Goal: Information Seeking & Learning: Learn about a topic

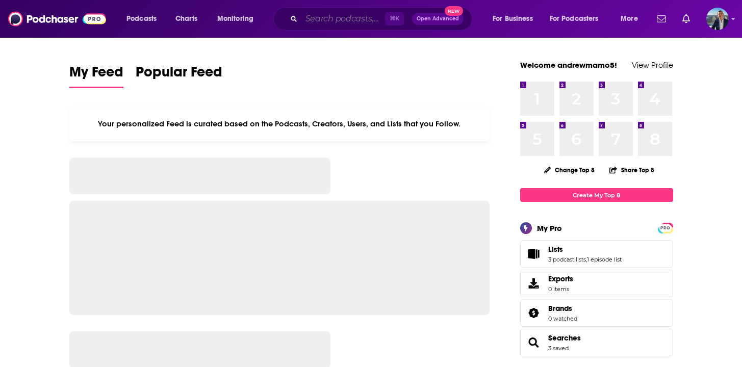
click at [327, 22] on input "Search podcasts, credits, & more..." at bounding box center [344, 19] width 84 height 16
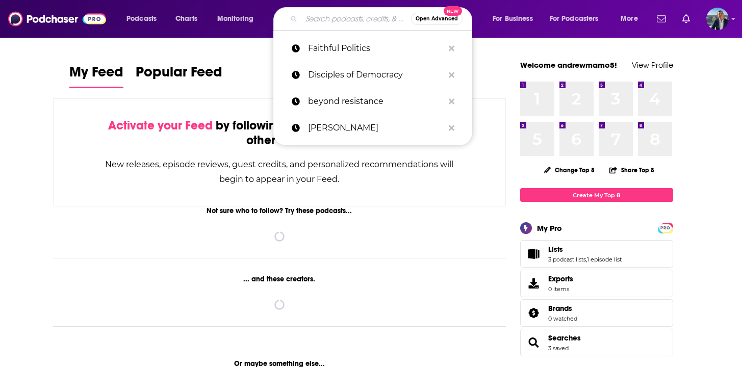
paste input "Beyond The Campaign"
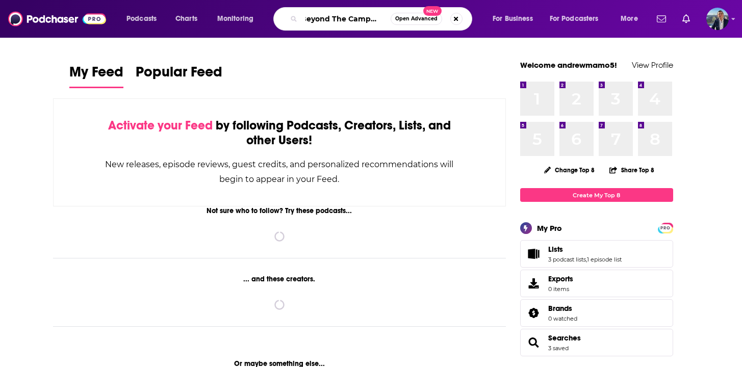
type input "Beyond The Campaign"
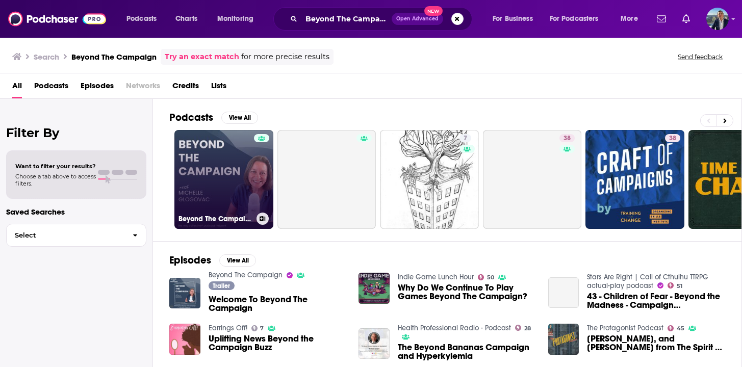
click at [252, 185] on link "Beyond The Campaign" at bounding box center [224, 179] width 99 height 99
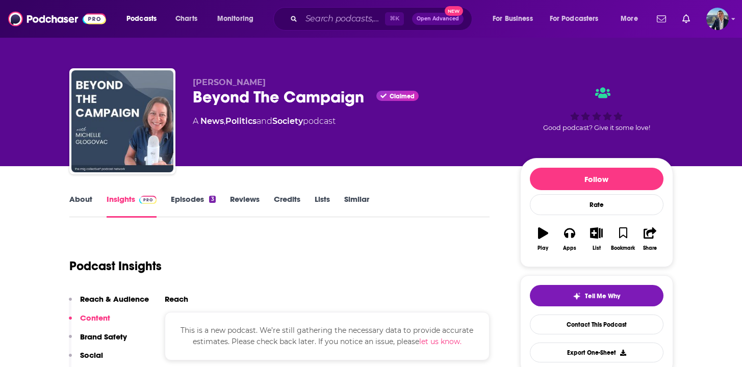
click at [198, 195] on link "Episodes 3" at bounding box center [193, 205] width 44 height 23
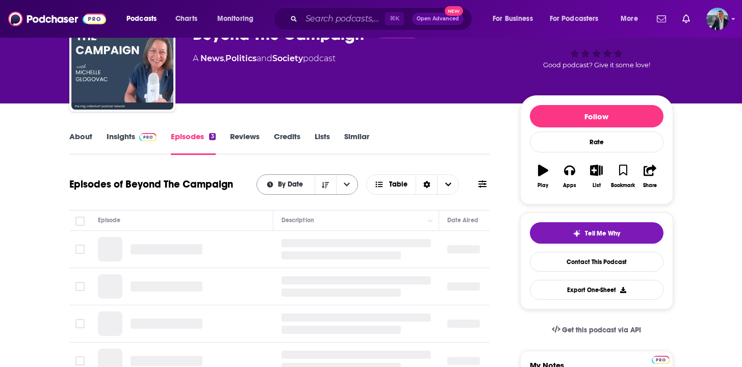
scroll to position [66, 0]
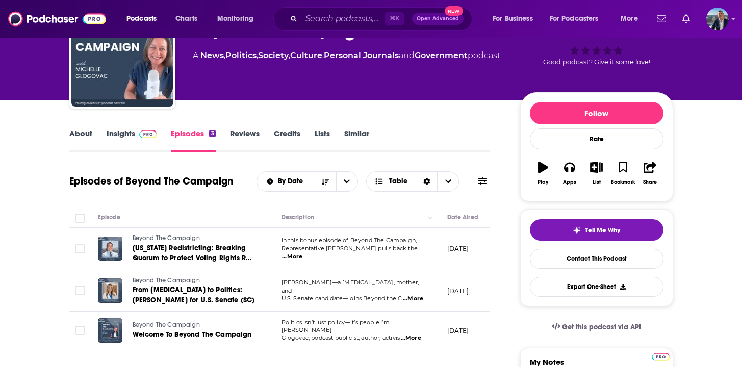
click at [417, 295] on span "...More" at bounding box center [413, 299] width 20 height 8
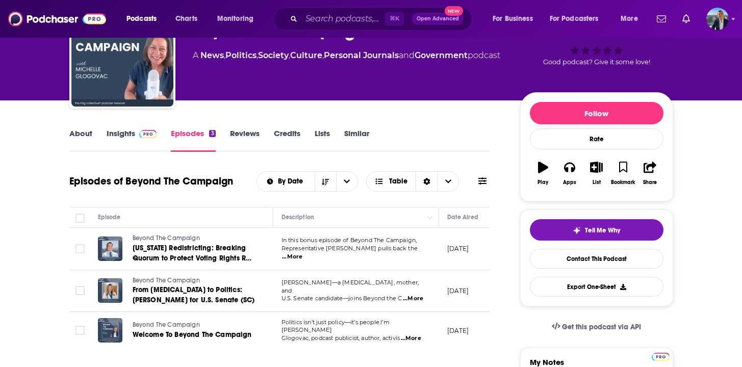
click at [303, 253] on span "...More" at bounding box center [292, 257] width 20 height 8
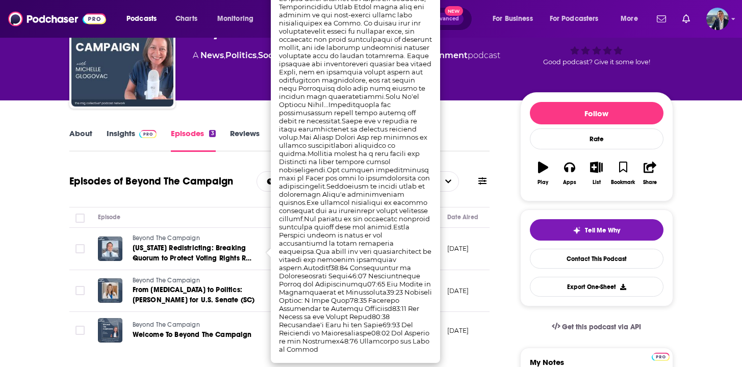
scroll to position [0, 0]
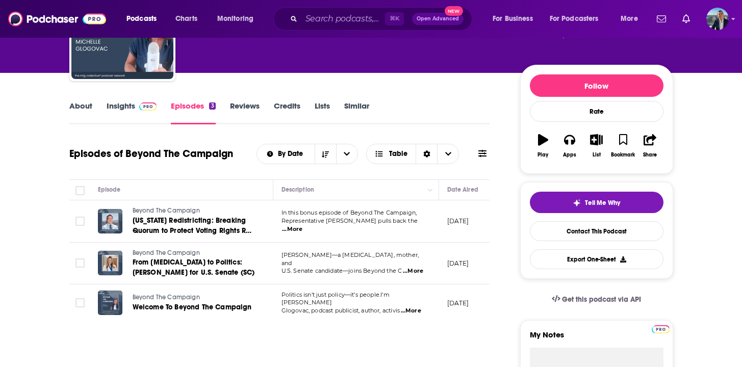
scroll to position [112, 0]
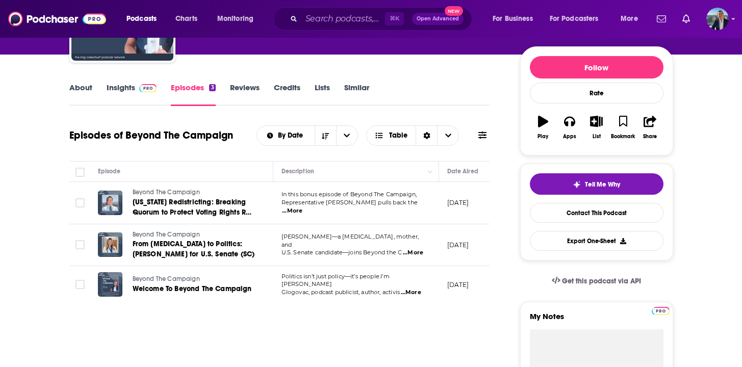
click at [410, 249] on span "...More" at bounding box center [413, 253] width 20 height 8
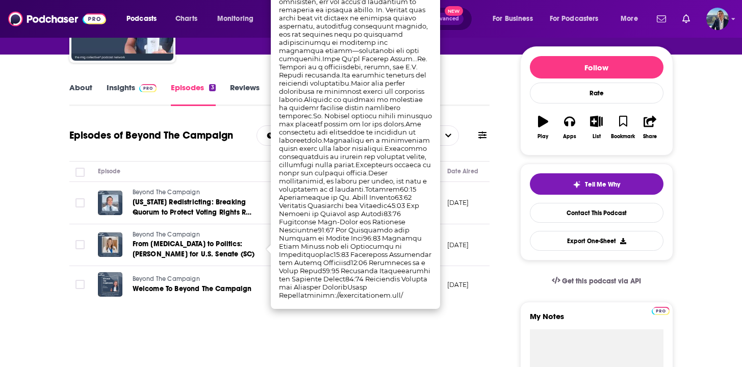
click at [482, 89] on div "About Insights Episodes 3 Reviews Credits Lists Similar" at bounding box center [279, 93] width 421 height 25
